Goal: Task Accomplishment & Management: Complete application form

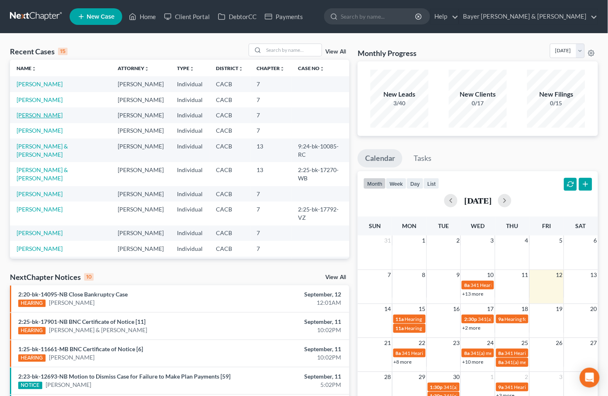
click at [46, 116] on link "[PERSON_NAME]" at bounding box center [40, 115] width 46 height 7
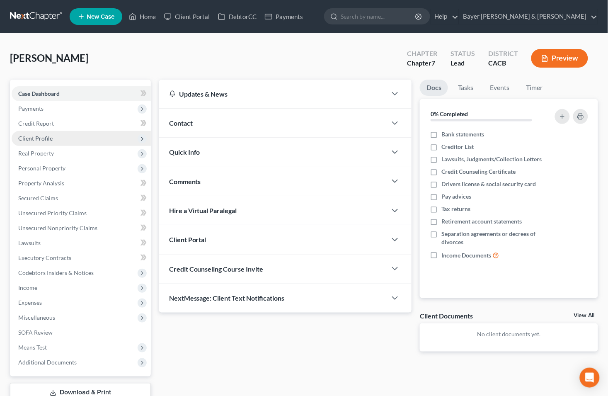
click at [46, 136] on span "Client Profile" at bounding box center [35, 138] width 34 height 7
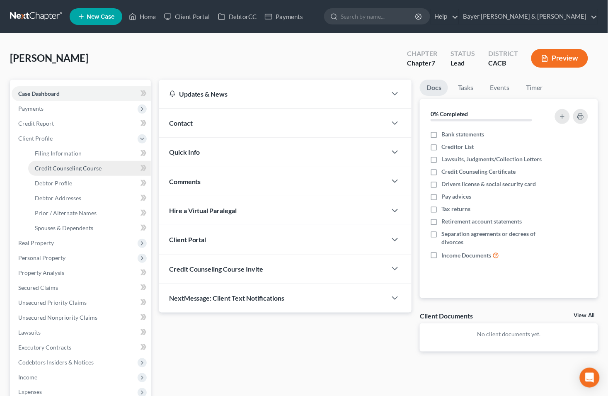
click at [73, 166] on span "Credit Counseling Course" at bounding box center [68, 168] width 67 height 7
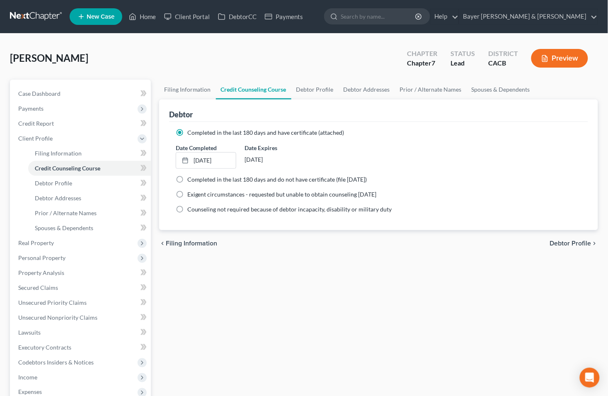
click at [564, 240] on span "Debtor Profile" at bounding box center [570, 243] width 41 height 7
select select "0"
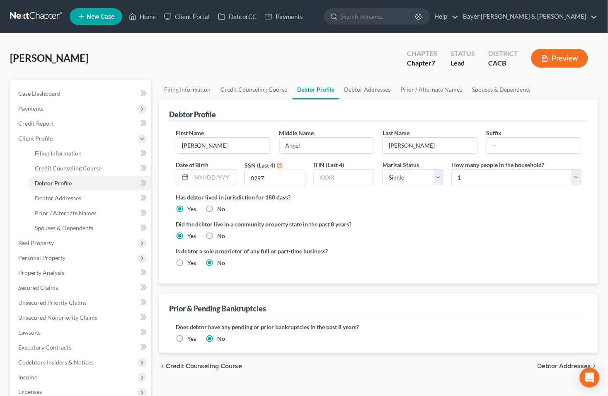
click at [553, 367] on span "Debtor Addresses" at bounding box center [565, 366] width 54 height 7
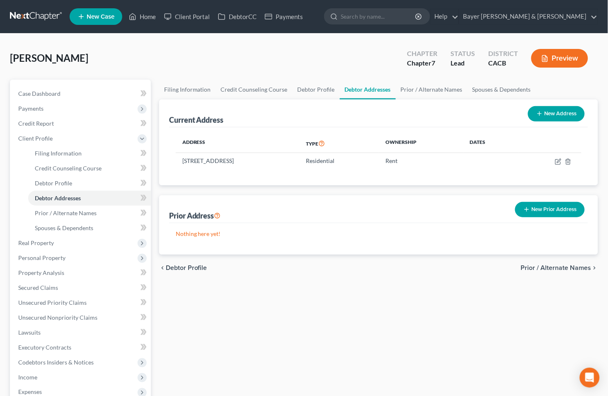
click at [554, 269] on span "Prior / Alternate Names" at bounding box center [556, 268] width 70 height 7
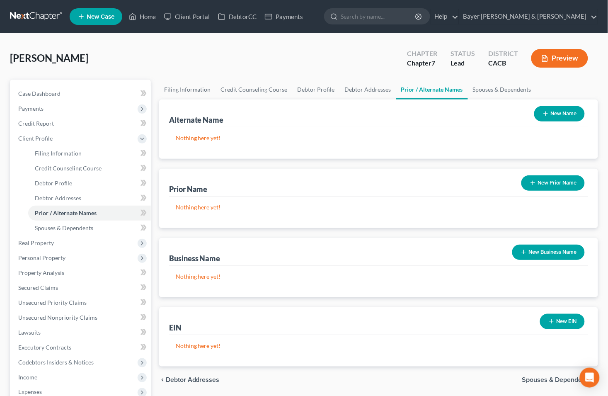
click at [531, 376] on span "Spouses & Dependents" at bounding box center [556, 379] width 69 height 7
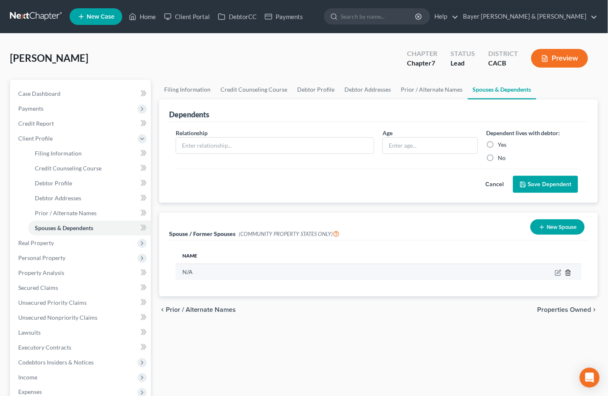
click at [568, 273] on line "button" at bounding box center [568, 273] width 0 height 2
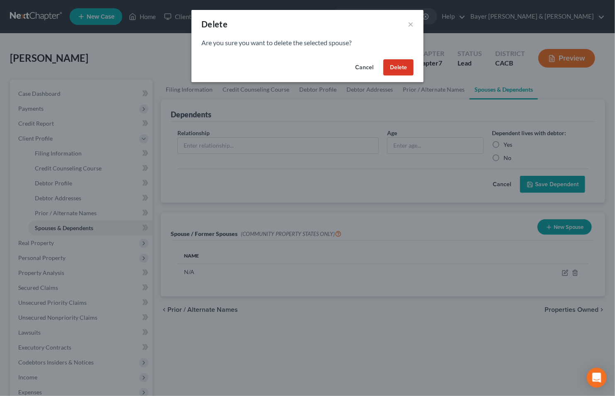
click at [399, 69] on button "Delete" at bounding box center [398, 67] width 30 height 17
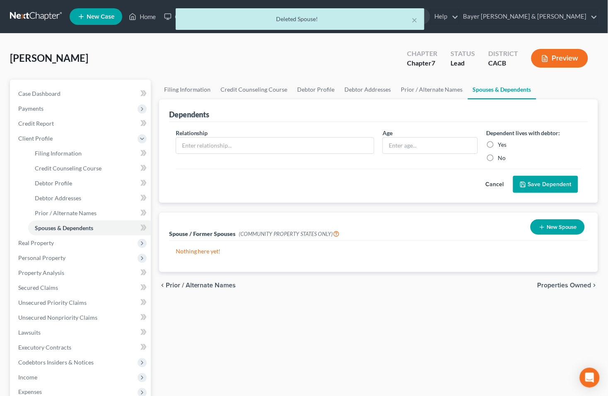
click at [559, 288] on span "Properties Owned" at bounding box center [565, 285] width 54 height 7
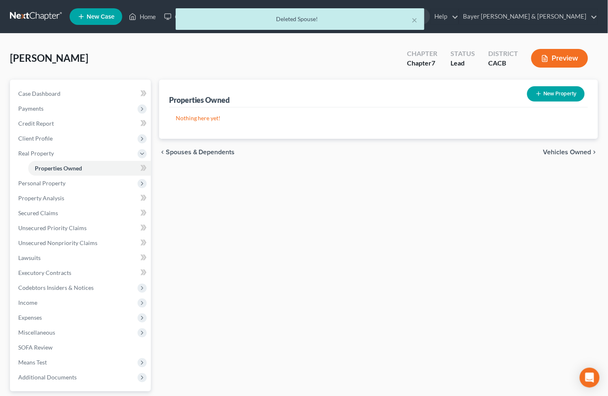
click at [560, 149] on span "Vehicles Owned" at bounding box center [568, 152] width 48 height 7
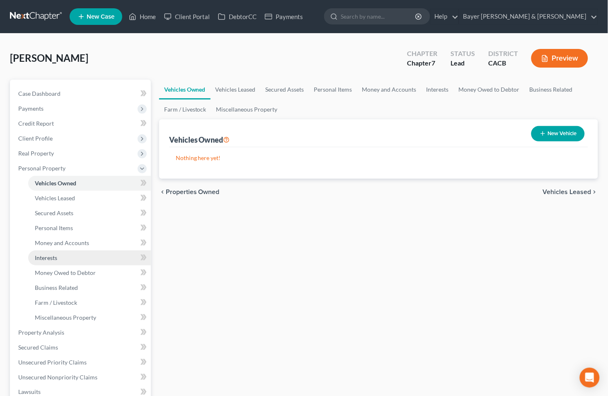
click at [54, 258] on span "Interests" at bounding box center [46, 257] width 22 height 7
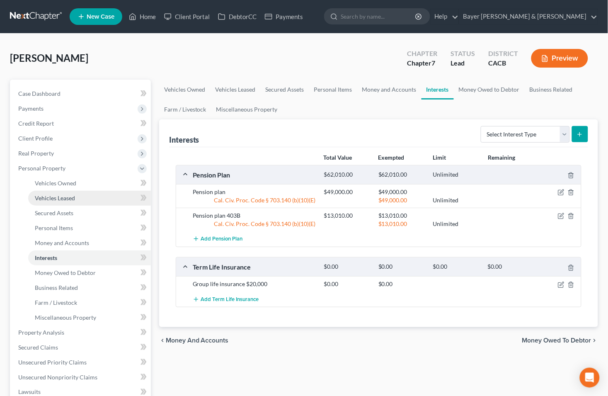
click at [70, 194] on span "Vehicles Leased" at bounding box center [55, 197] width 40 height 7
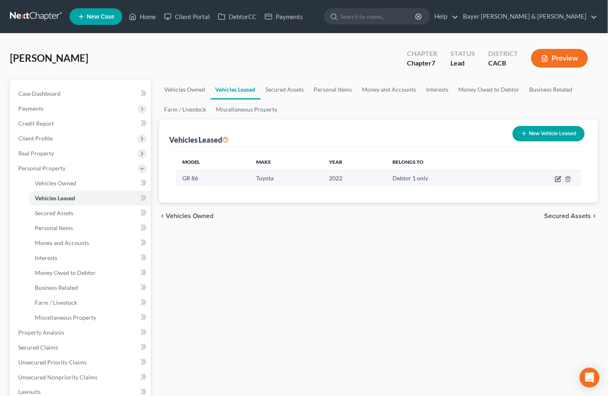
click at [557, 177] on icon "button" at bounding box center [558, 179] width 7 height 7
select select "0"
select select "4"
select select "0"
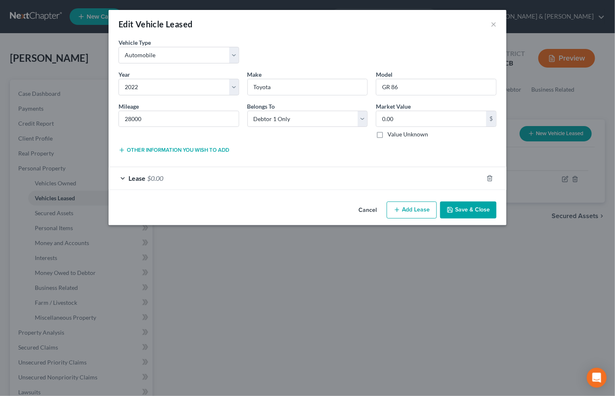
click at [123, 180] on div "Lease $0.00" at bounding box center [296, 178] width 375 height 22
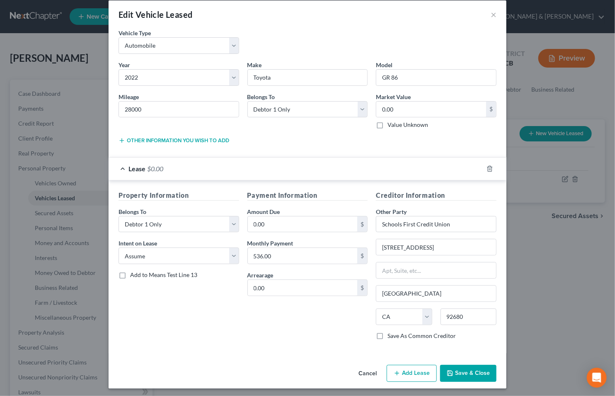
scroll to position [12, 0]
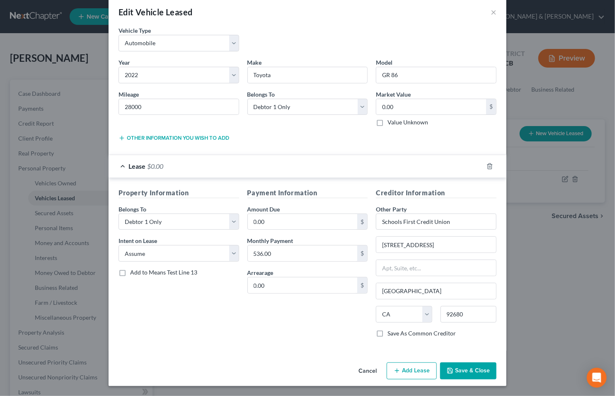
click at [443, 368] on button "Save & Close" at bounding box center [468, 370] width 56 height 17
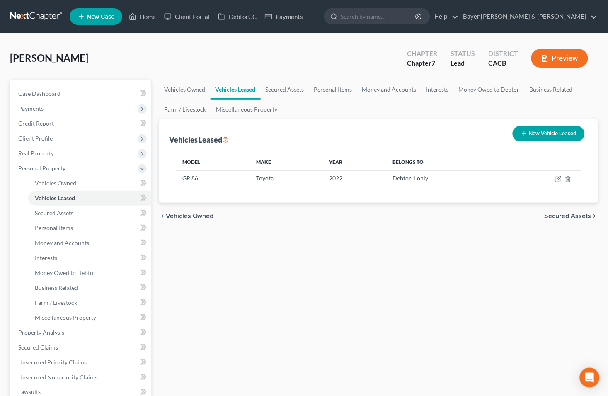
click at [561, 56] on button "Preview" at bounding box center [559, 58] width 57 height 19
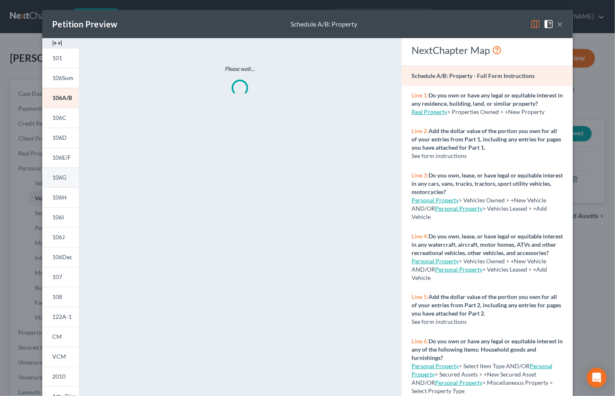
click at [54, 177] on span "106G" at bounding box center [59, 177] width 14 height 7
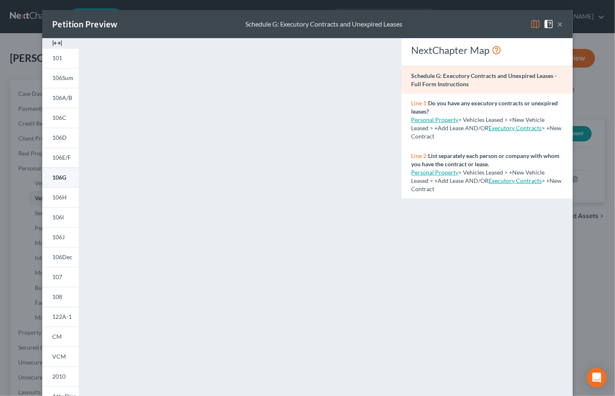
click at [54, 177] on span "106G" at bounding box center [59, 177] width 14 height 7
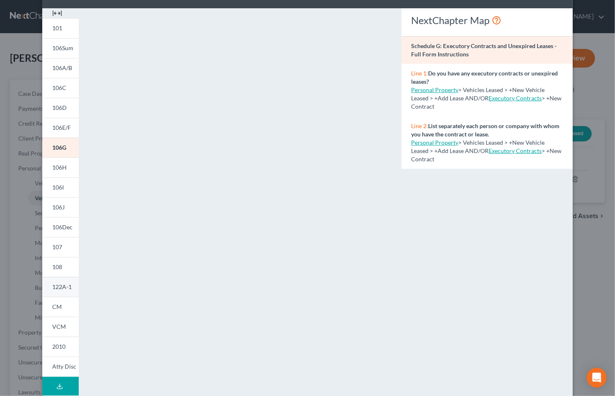
scroll to position [46, 0]
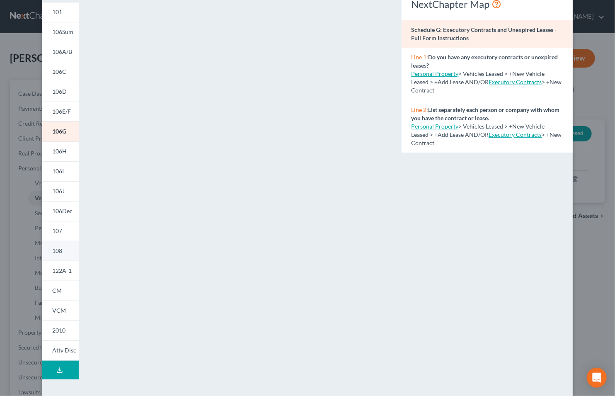
click at [52, 252] on span "108" at bounding box center [57, 250] width 10 height 7
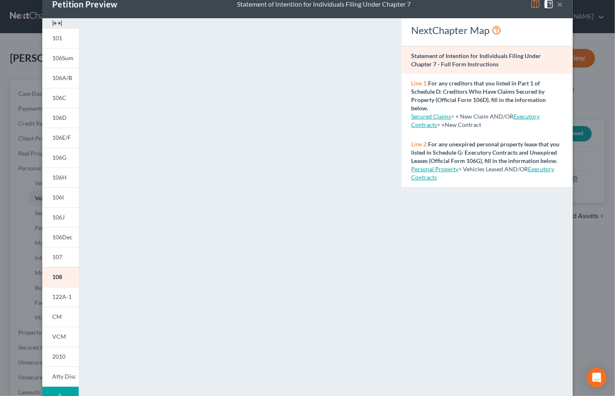
scroll to position [0, 0]
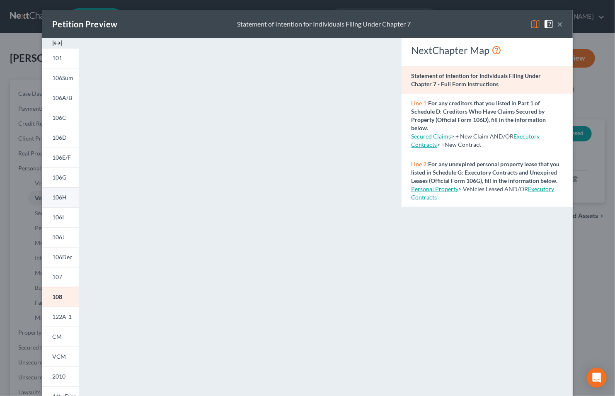
click at [55, 197] on span "106H" at bounding box center [59, 197] width 15 height 7
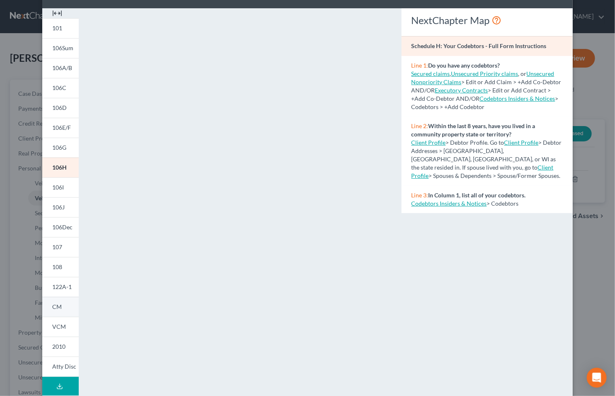
scroll to position [46, 0]
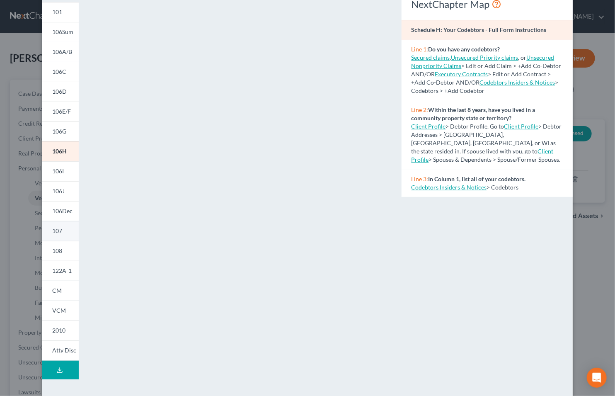
click at [52, 232] on span "107" at bounding box center [57, 230] width 10 height 7
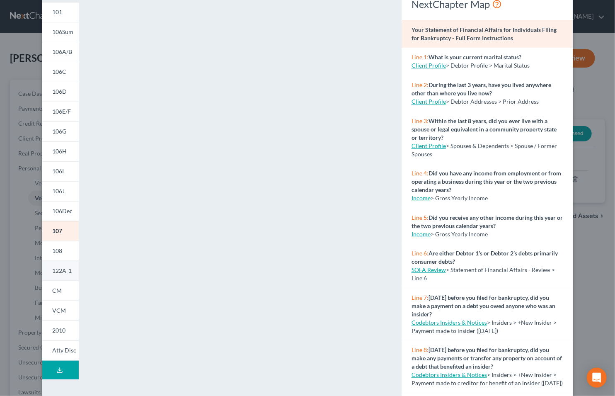
click at [63, 273] on span "122A-1" at bounding box center [61, 270] width 19 height 7
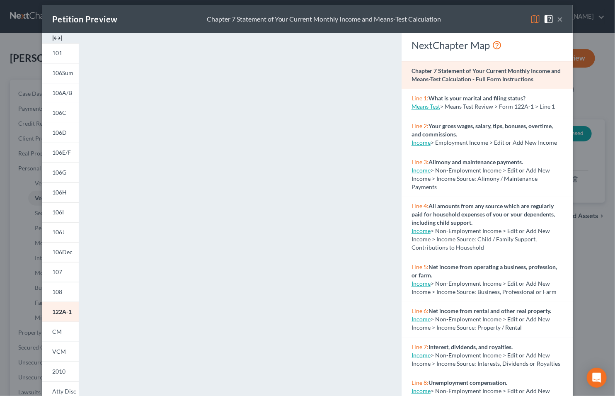
scroll to position [0, 0]
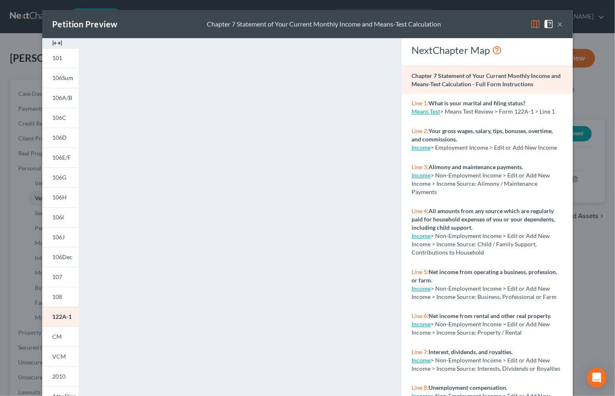
click at [558, 26] on button "×" at bounding box center [560, 24] width 6 height 10
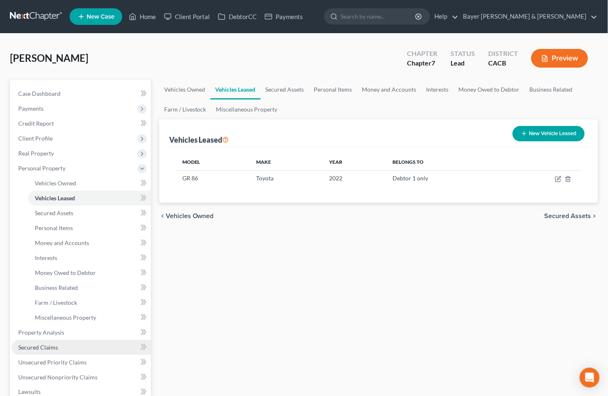
click at [55, 348] on span "Secured Claims" at bounding box center [38, 347] width 40 height 7
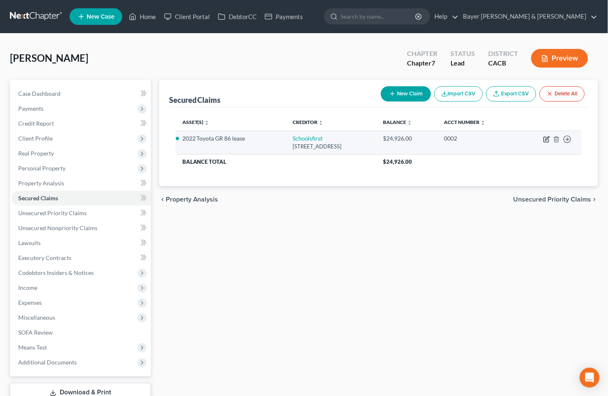
click at [548, 139] on icon "button" at bounding box center [548, 138] width 4 height 4
select select "4"
select select "0"
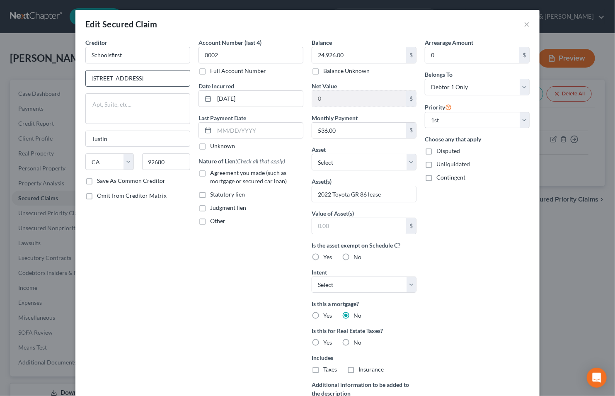
click at [137, 78] on input "[STREET_ADDRESS]" at bounding box center [138, 78] width 104 height 16
click at [354, 256] on label "No" at bounding box center [358, 257] width 8 height 8
click at [357, 256] on input "No" at bounding box center [359, 255] width 5 height 5
radio input "true"
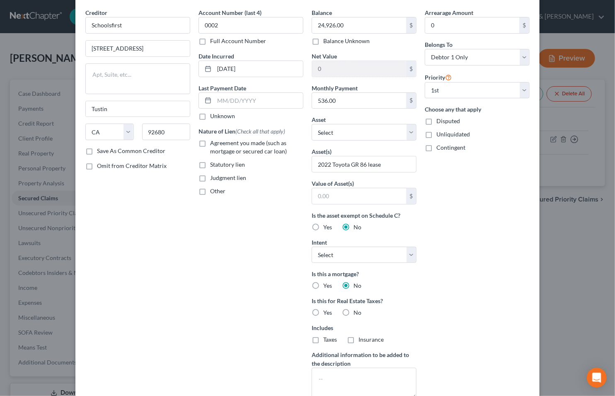
scroll to position [46, 0]
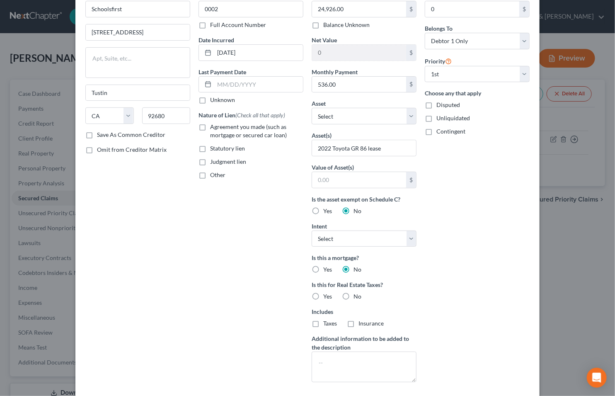
click at [354, 299] on label "No" at bounding box center [358, 296] width 8 height 8
click at [357, 298] on input "No" at bounding box center [359, 294] width 5 height 5
radio input "true"
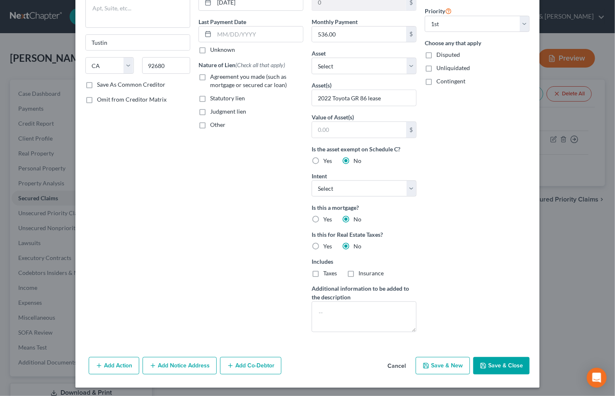
scroll to position [98, 0]
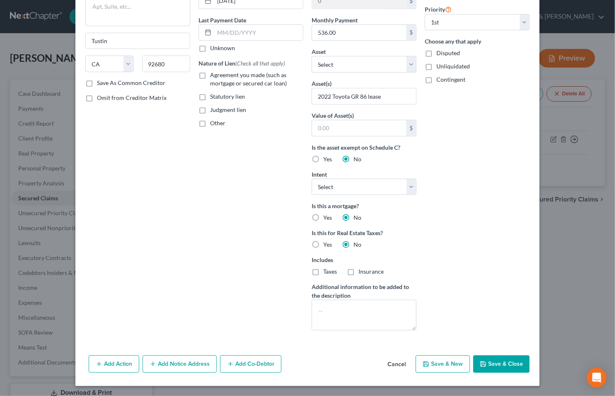
click at [498, 360] on button "Save & Close" at bounding box center [501, 363] width 56 height 17
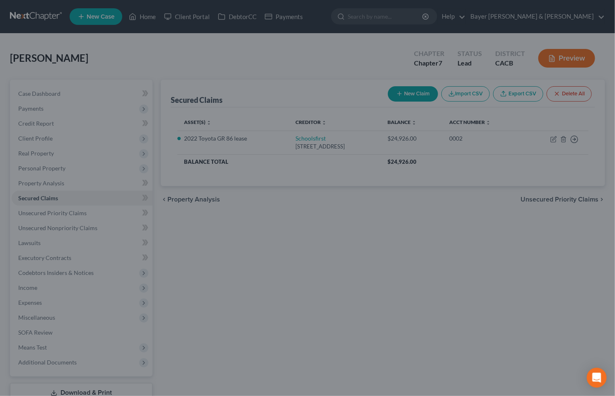
scroll to position [7, 0]
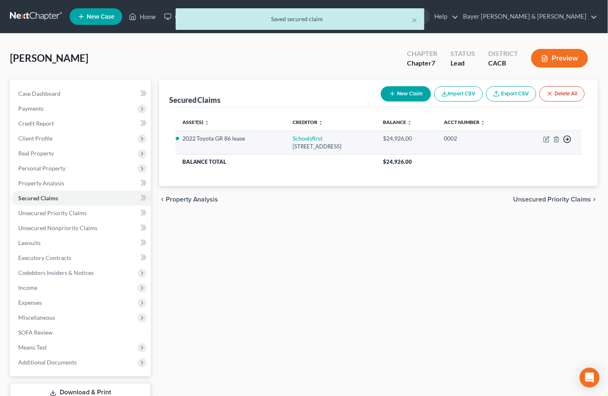
click at [567, 140] on icon "button" at bounding box center [567, 139] width 8 height 8
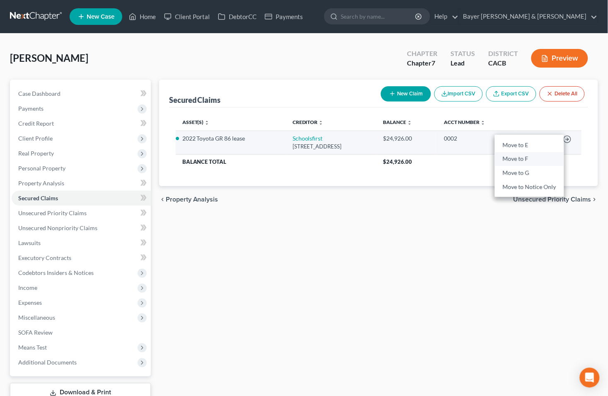
click at [524, 158] on link "Move to F" at bounding box center [529, 159] width 69 height 14
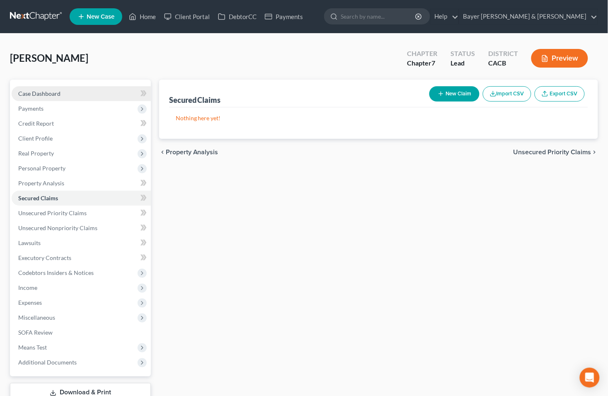
click at [82, 92] on link "Case Dashboard" at bounding box center [81, 93] width 139 height 15
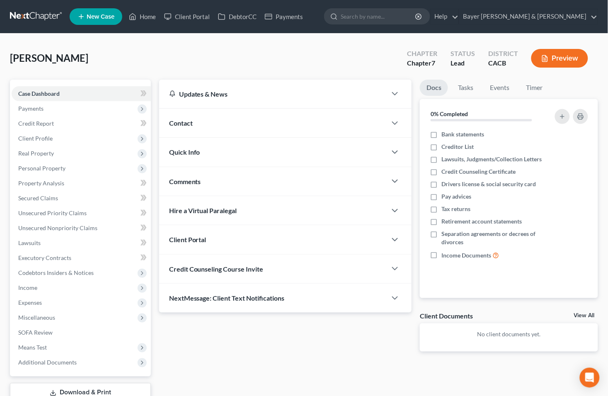
click at [568, 54] on button "Preview" at bounding box center [559, 58] width 57 height 19
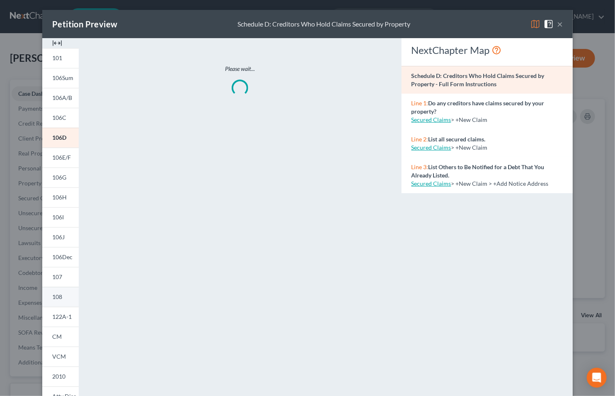
click at [52, 299] on span "108" at bounding box center [57, 296] width 10 height 7
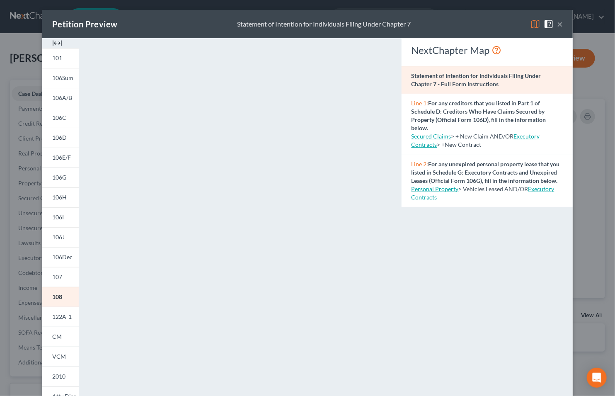
click at [557, 25] on button "×" at bounding box center [560, 24] width 6 height 10
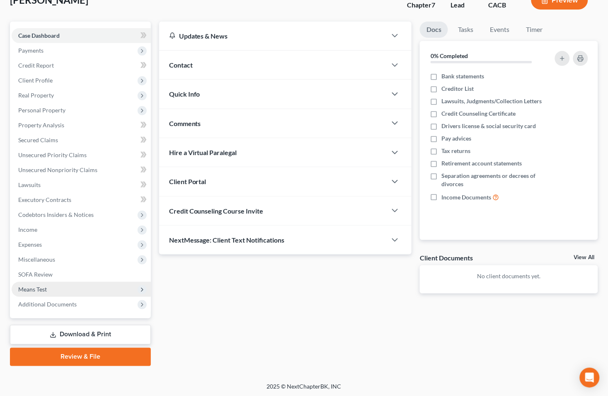
scroll to position [58, 0]
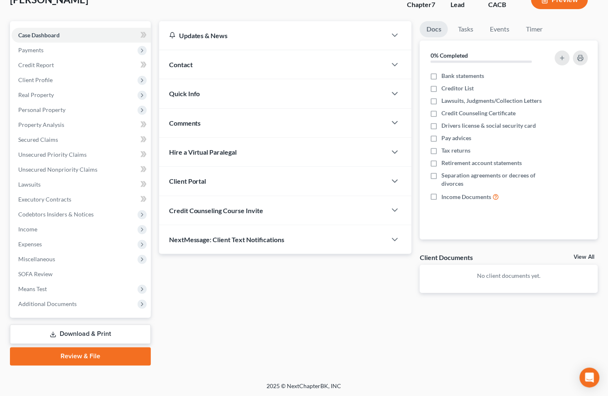
click at [83, 329] on link "Download & Print" at bounding box center [80, 334] width 141 height 19
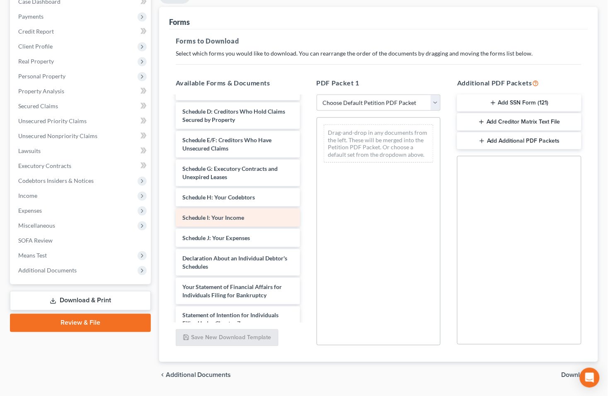
scroll to position [138, 0]
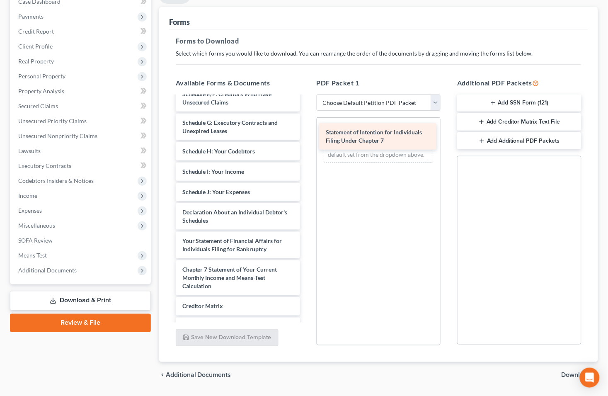
drag, startPoint x: 234, startPoint y: 270, endPoint x: 377, endPoint y: 134, distance: 197.9
click at [307, 134] on div "Statement of Intention for Individuals Filing Under Chapter 7 Voluntary Petitio…" at bounding box center [238, 172] width 138 height 426
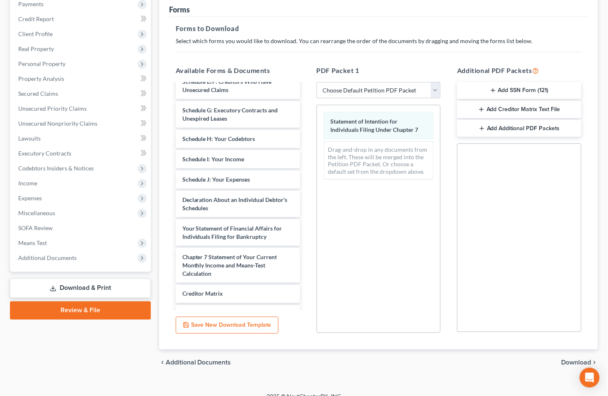
scroll to position [116, 0]
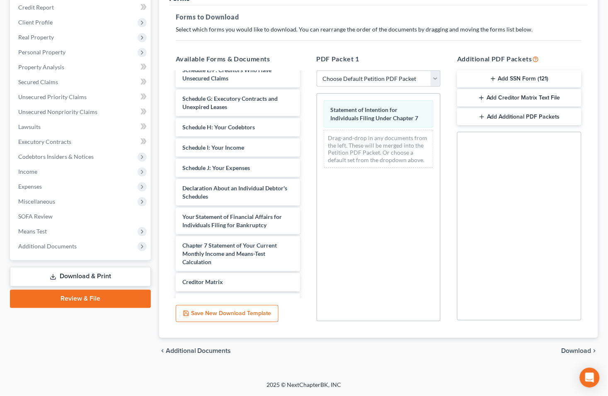
click at [568, 346] on div "chevron_left Additional Documents Download chevron_right" at bounding box center [378, 351] width 439 height 27
click at [565, 351] on span "Download" at bounding box center [577, 351] width 30 height 7
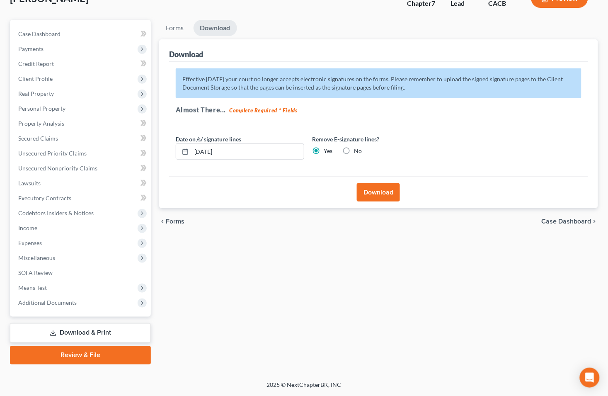
scroll to position [58, 0]
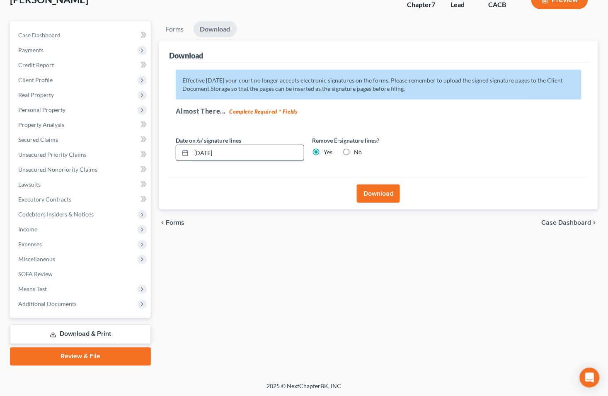
drag, startPoint x: 233, startPoint y: 154, endPoint x: 192, endPoint y: 152, distance: 41.1
click at [192, 152] on input "[DATE]" at bounding box center [248, 153] width 112 height 16
click at [373, 194] on button "Download" at bounding box center [378, 193] width 43 height 18
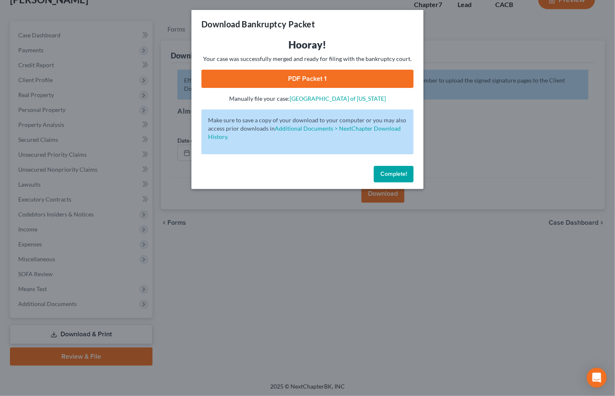
click at [259, 78] on link "PDF Packet 1" at bounding box center [307, 79] width 212 height 18
click at [89, 20] on div "Download Bankruptcy Packet Hooray! Your case was successfully merged and ready …" at bounding box center [307, 198] width 615 height 396
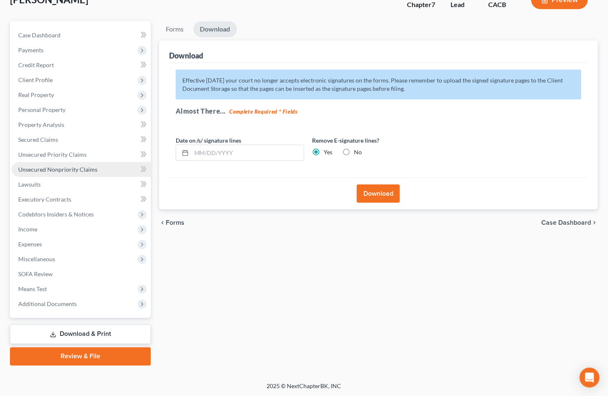
click at [51, 167] on span "Unsecured Nonpriority Claims" at bounding box center [57, 169] width 79 height 7
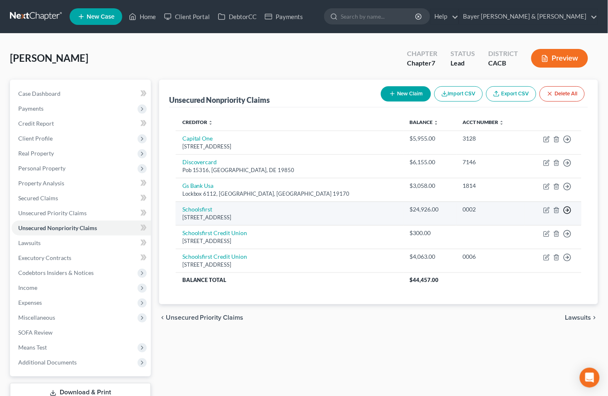
click at [568, 210] on line "button" at bounding box center [567, 210] width 3 height 0
click at [521, 217] on link "Move to D" at bounding box center [529, 216] width 69 height 14
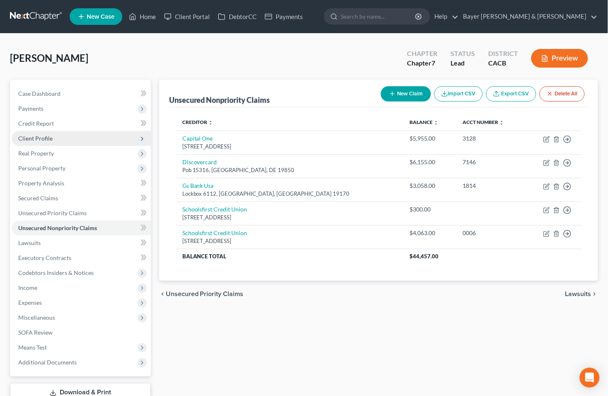
click at [53, 140] on span "Client Profile" at bounding box center [81, 138] width 139 height 15
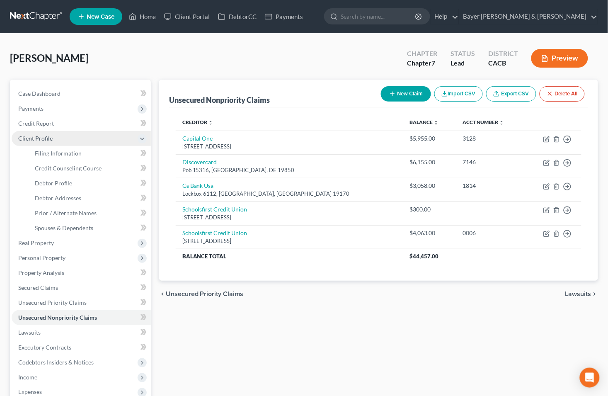
click at [47, 141] on span "Client Profile" at bounding box center [35, 138] width 34 height 7
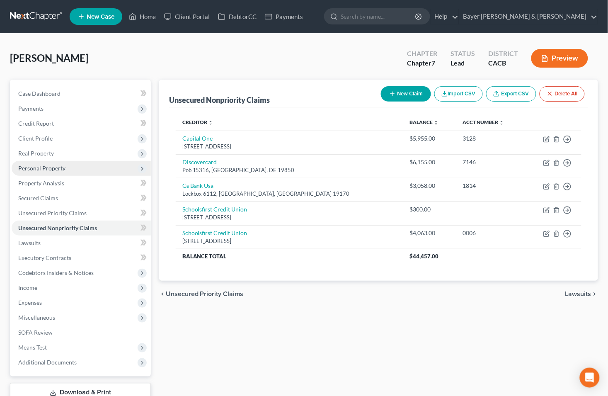
click at [46, 169] on span "Personal Property" at bounding box center [41, 168] width 47 height 7
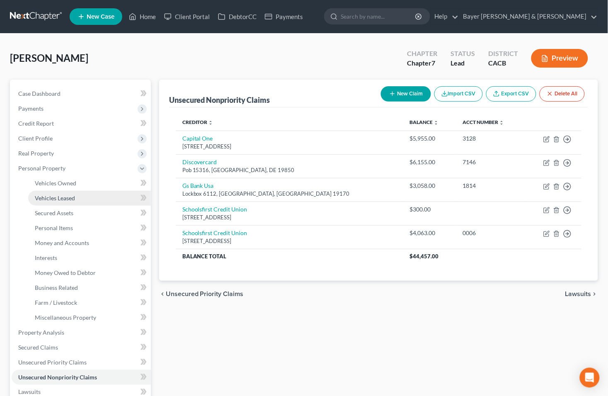
click at [63, 197] on span "Vehicles Leased" at bounding box center [55, 197] width 40 height 7
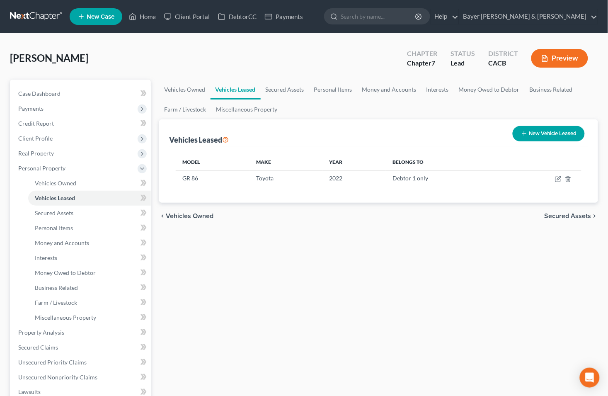
click at [561, 216] on span "Secured Assets" at bounding box center [568, 216] width 47 height 7
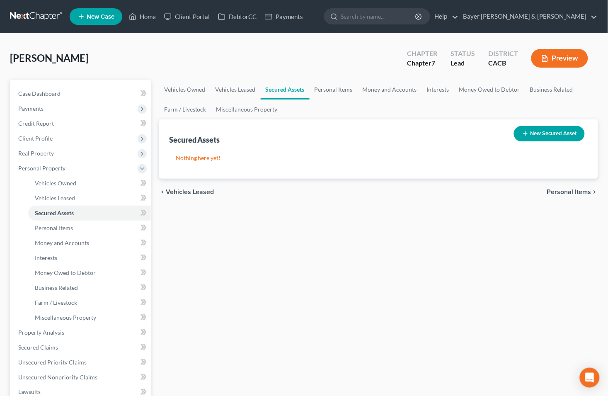
click at [567, 195] on span "Personal Items" at bounding box center [569, 192] width 44 height 7
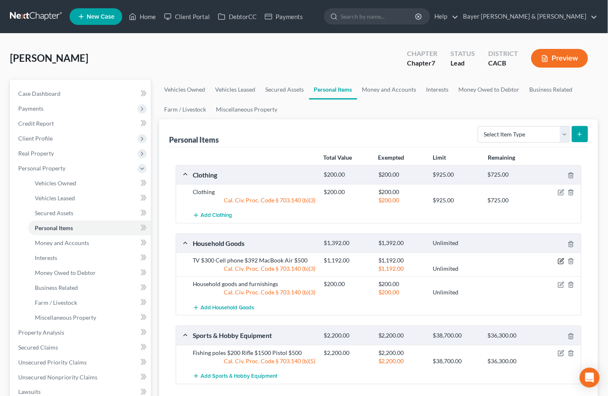
click at [561, 262] on icon "button" at bounding box center [562, 260] width 4 height 4
click at [560, 261] on icon "button" at bounding box center [561, 261] width 7 height 7
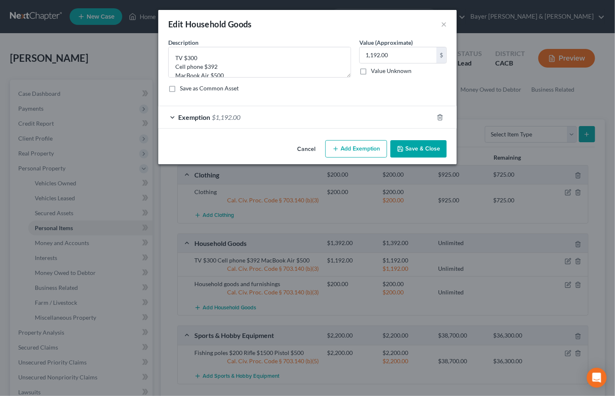
click at [413, 152] on button "Save & Close" at bounding box center [419, 148] width 56 height 17
click at [410, 147] on button "Save & Close" at bounding box center [419, 148] width 56 height 17
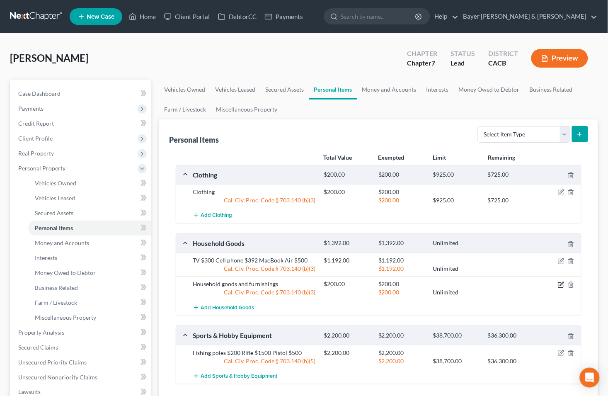
click at [561, 284] on icon "button" at bounding box center [561, 285] width 7 height 7
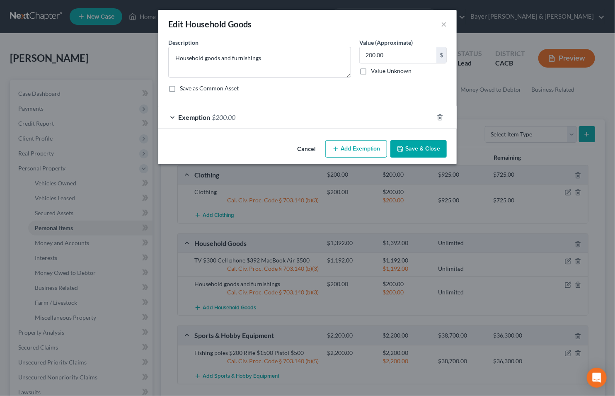
click at [413, 152] on button "Save & Close" at bounding box center [419, 148] width 56 height 17
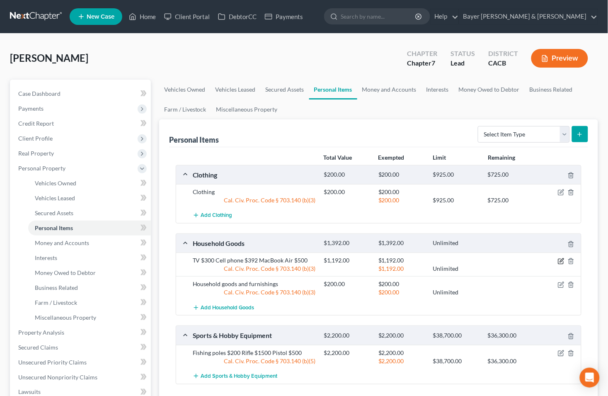
click at [562, 260] on icon "button" at bounding box center [561, 261] width 7 height 7
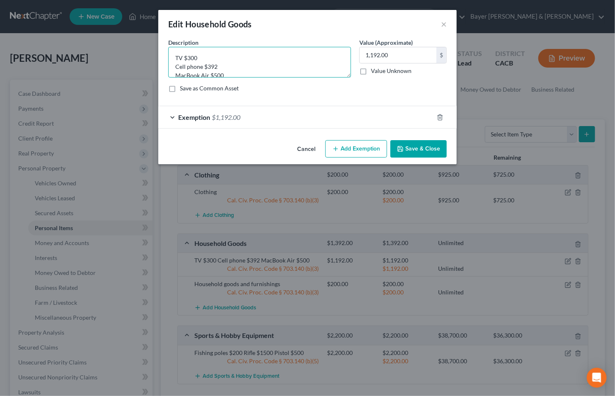
click at [203, 57] on textarea "TV $300 Cell phone $392 MacBook Air $500" at bounding box center [259, 62] width 183 height 31
type textarea "TV $300; Cell phone $392; MacBook Air $500"
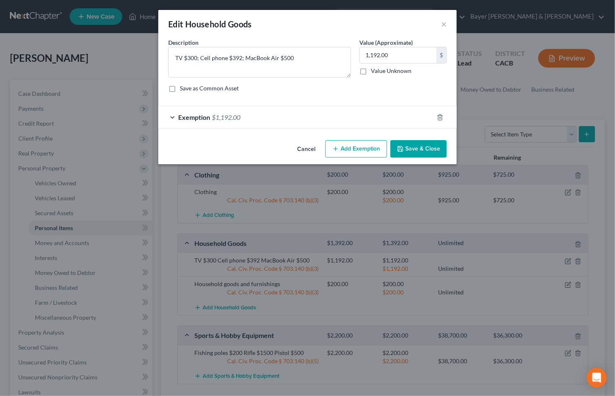
click at [428, 146] on button "Save & Close" at bounding box center [419, 148] width 56 height 17
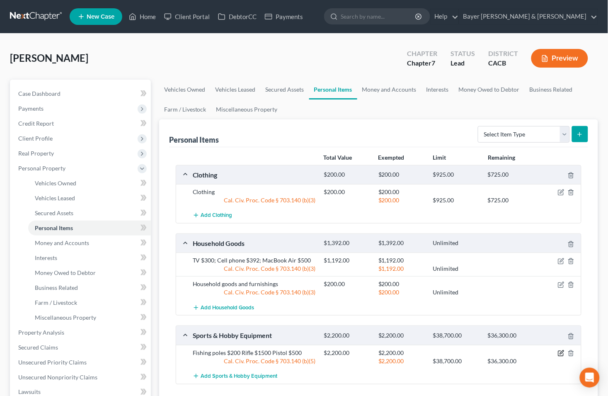
click at [561, 353] on icon "button" at bounding box center [562, 352] width 4 height 4
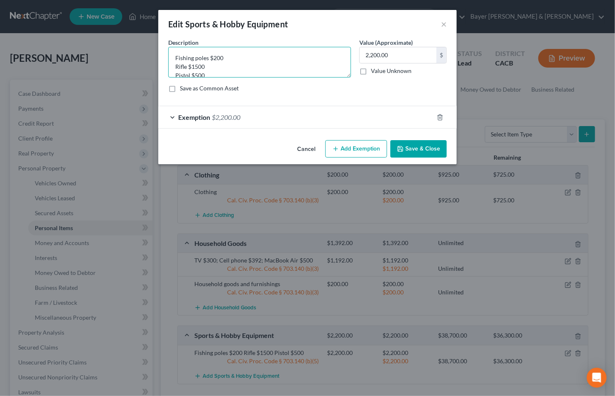
click at [226, 59] on textarea "Fishing poles $200 Rifle $1500 Pistol $500" at bounding box center [259, 62] width 183 height 31
type textarea "Fishing poles $200; Rifle $1500; Pistol $500"
click at [424, 146] on button "Save & Close" at bounding box center [419, 148] width 56 height 17
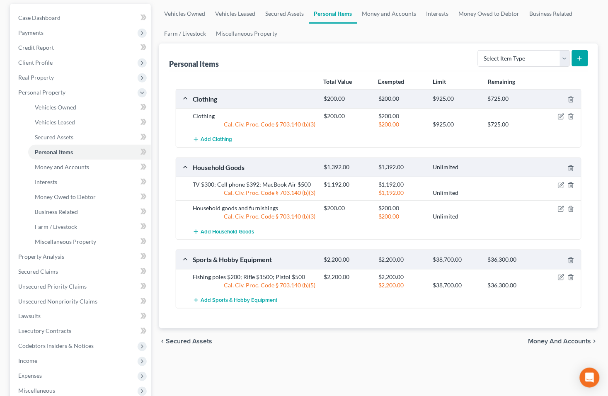
scroll to position [92, 0]
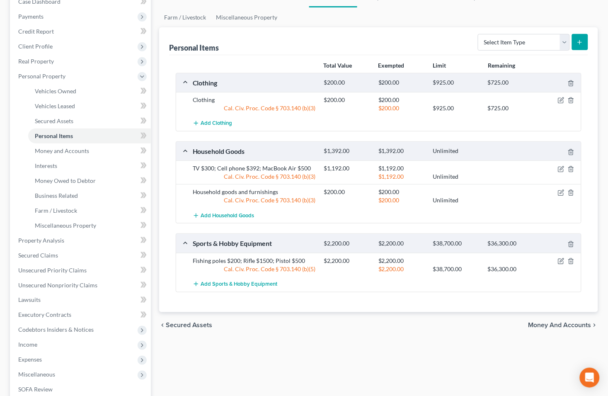
click at [554, 326] on span "Money and Accounts" at bounding box center [560, 325] width 63 height 7
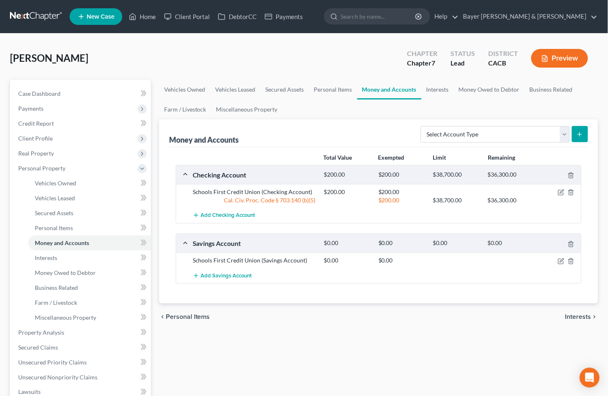
click at [569, 316] on span "Interests" at bounding box center [578, 316] width 26 height 7
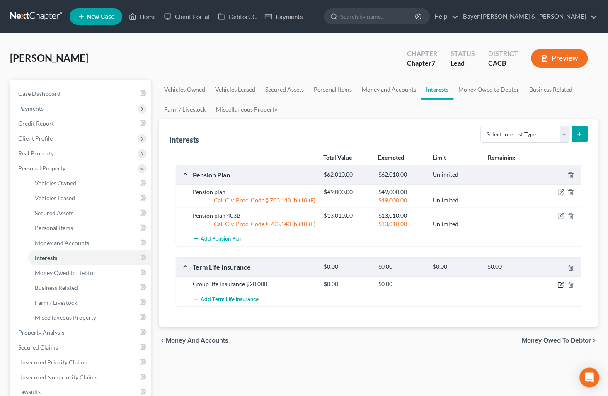
click at [560, 284] on icon "button" at bounding box center [561, 285] width 7 height 7
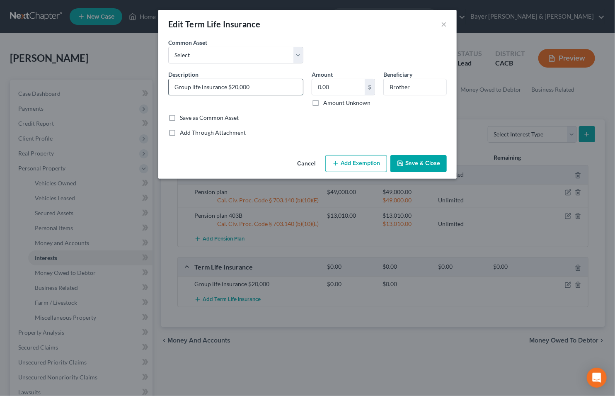
click at [173, 85] on input "Group life insurance $20,000" at bounding box center [236, 87] width 134 height 16
drag, startPoint x: 201, startPoint y: 85, endPoint x: 211, endPoint y: 86, distance: 10.0
click at [204, 86] on input "Interest in group life insurance $20,000" at bounding box center [236, 87] width 134 height 16
click at [296, 84] on input "Interest in$20,000 group life insurance $20,000" at bounding box center [236, 87] width 134 height 16
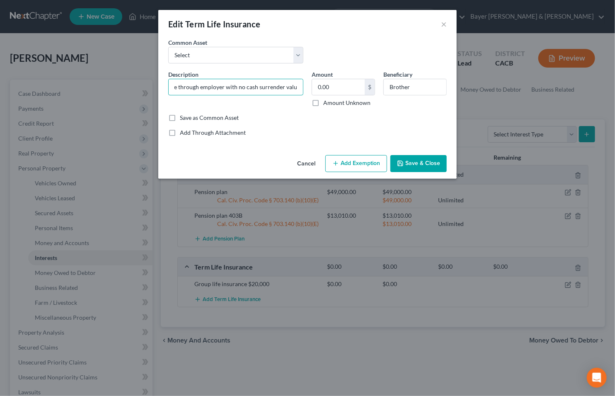
type input "Interest in$20,000 group life insurance through employer with no cash surrender…"
click at [356, 166] on button "Add Exemption" at bounding box center [356, 163] width 62 height 17
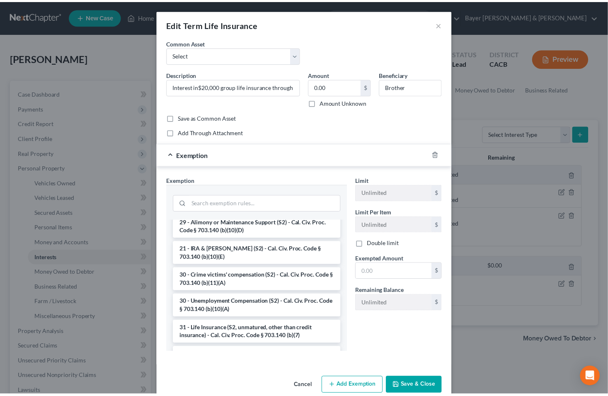
scroll to position [230, 0]
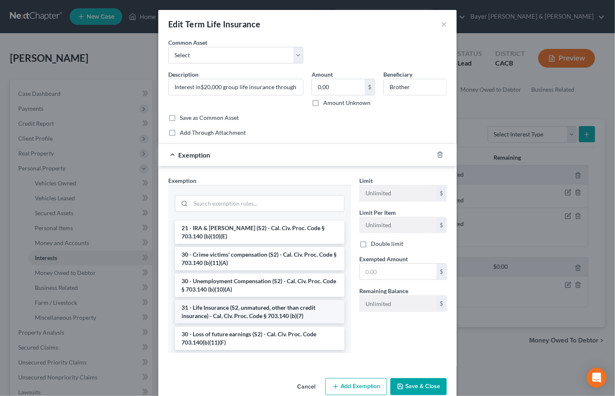
click at [194, 313] on li "31 - Life Insurance (S2, unmatured, other than credit insurance) - Cal. Civ. Pr…" at bounding box center [260, 311] width 170 height 23
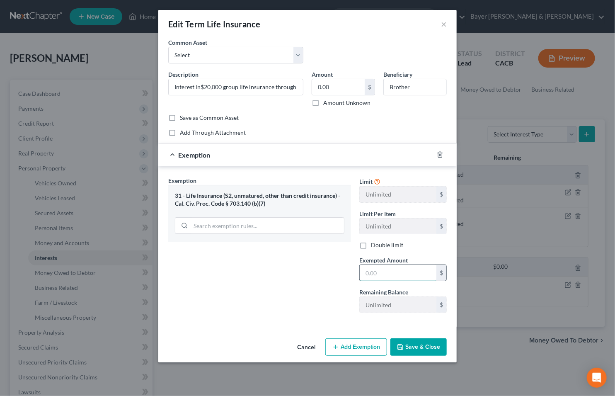
click at [403, 271] on input "text" at bounding box center [398, 273] width 77 height 16
type input "0"
click at [419, 349] on button "Save & Close" at bounding box center [419, 346] width 56 height 17
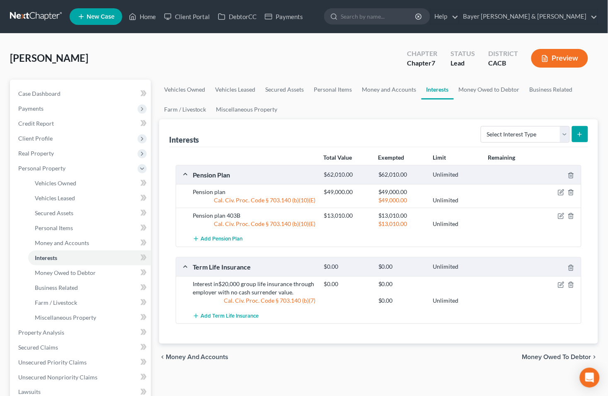
click at [558, 281] on div at bounding box center [561, 284] width 44 height 8
click at [560, 284] on icon "button" at bounding box center [561, 285] width 7 height 7
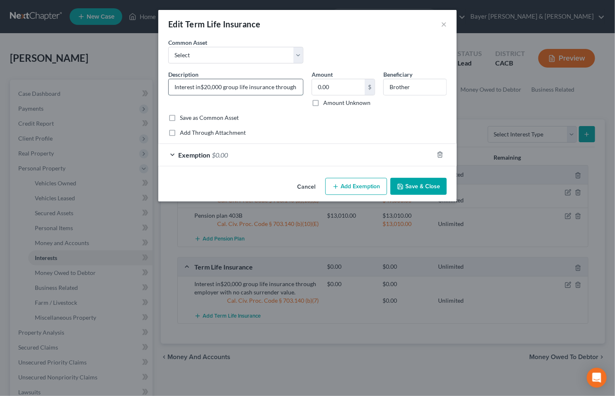
click at [201, 86] on input "Interest in$20,000 group life insurance through employer with no cash surrender…" at bounding box center [236, 87] width 134 height 16
type input "Interest in $20,000 group life insurance through employer with no cash surrende…"
click at [430, 182] on button "Save & Close" at bounding box center [419, 186] width 56 height 17
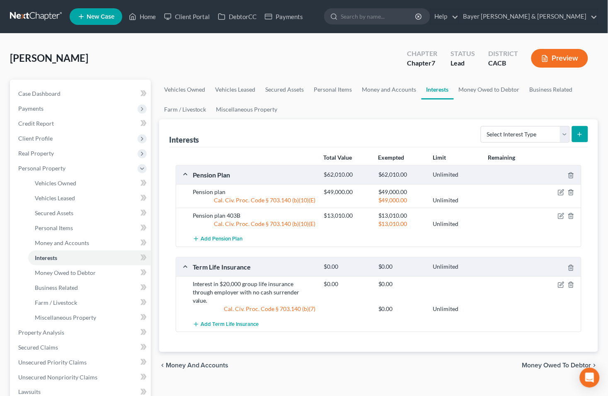
click at [534, 362] on span "Money Owed to Debtor" at bounding box center [556, 365] width 69 height 7
